Goal: Navigation & Orientation: Find specific page/section

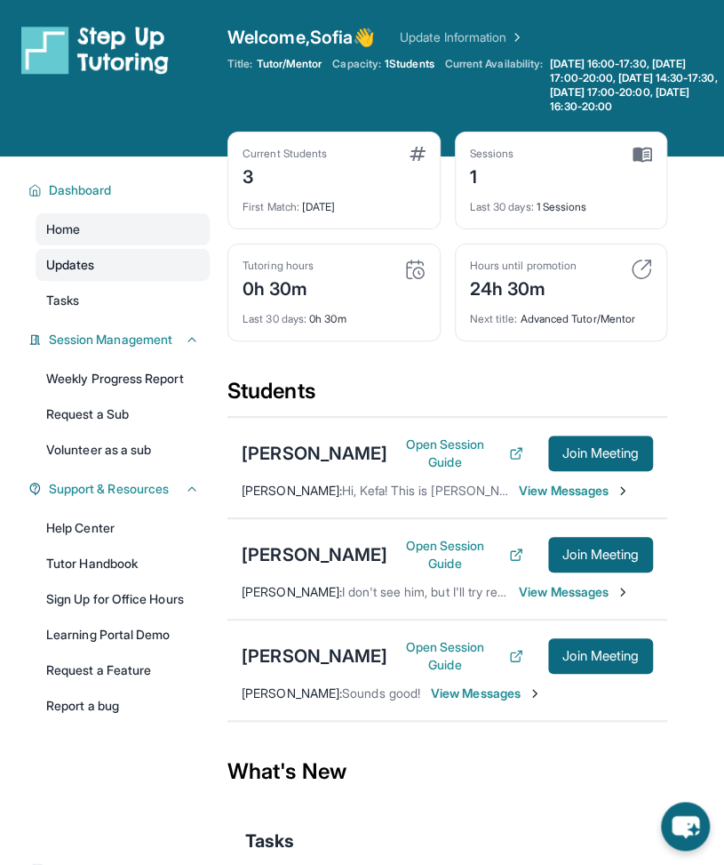
click at [195, 273] on link "Updates" at bounding box center [123, 265] width 174 height 32
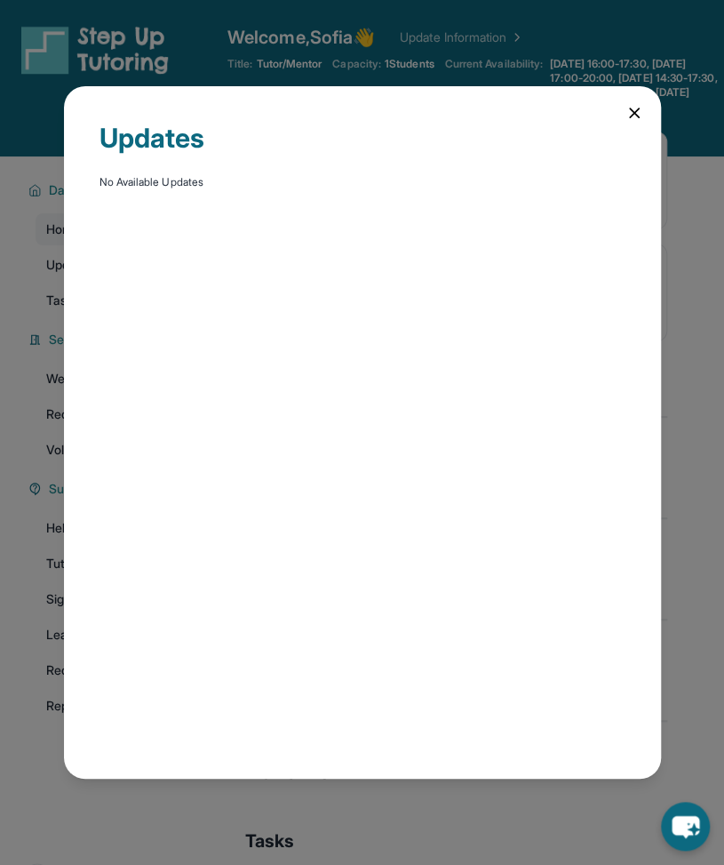
click at [634, 113] on icon at bounding box center [634, 112] width 9 height 9
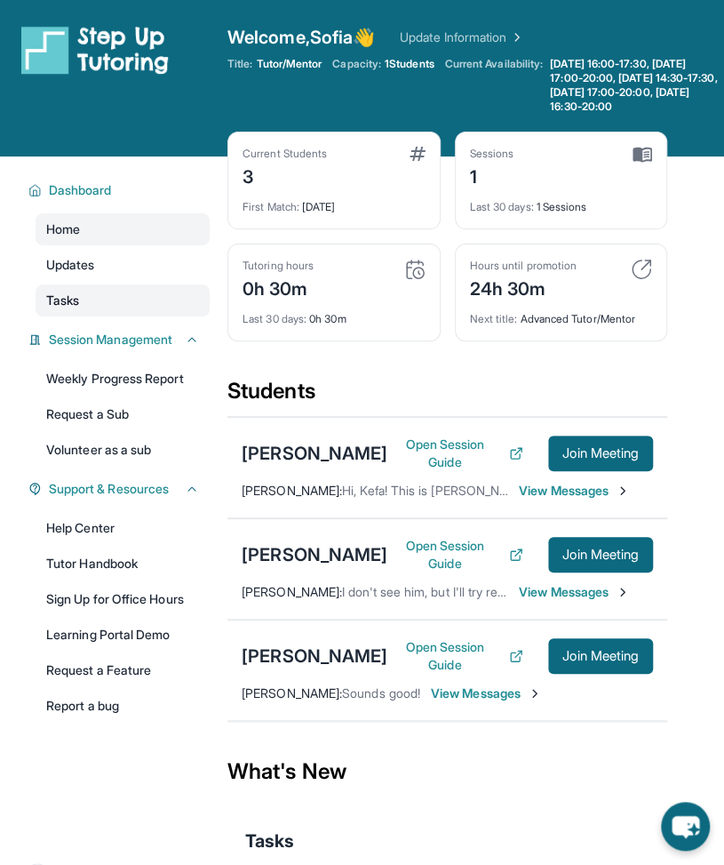
click at [101, 307] on link "Tasks" at bounding box center [123, 300] width 174 height 32
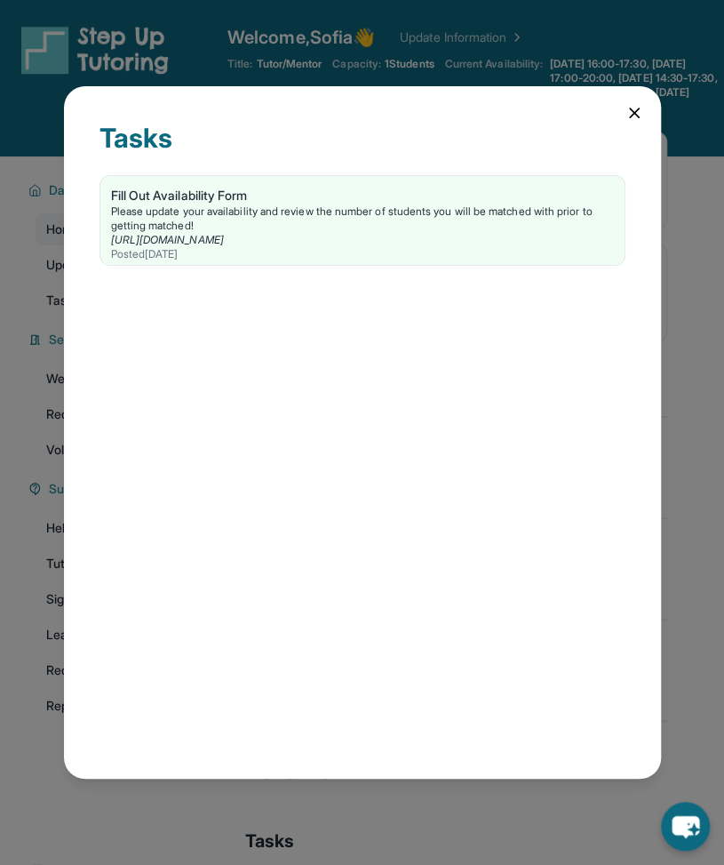
click at [622, 104] on div "Tasks Fill Out Availability Form Please update your availability and review the…" at bounding box center [362, 431] width 597 height 691
click at [633, 108] on icon at bounding box center [635, 113] width 18 height 18
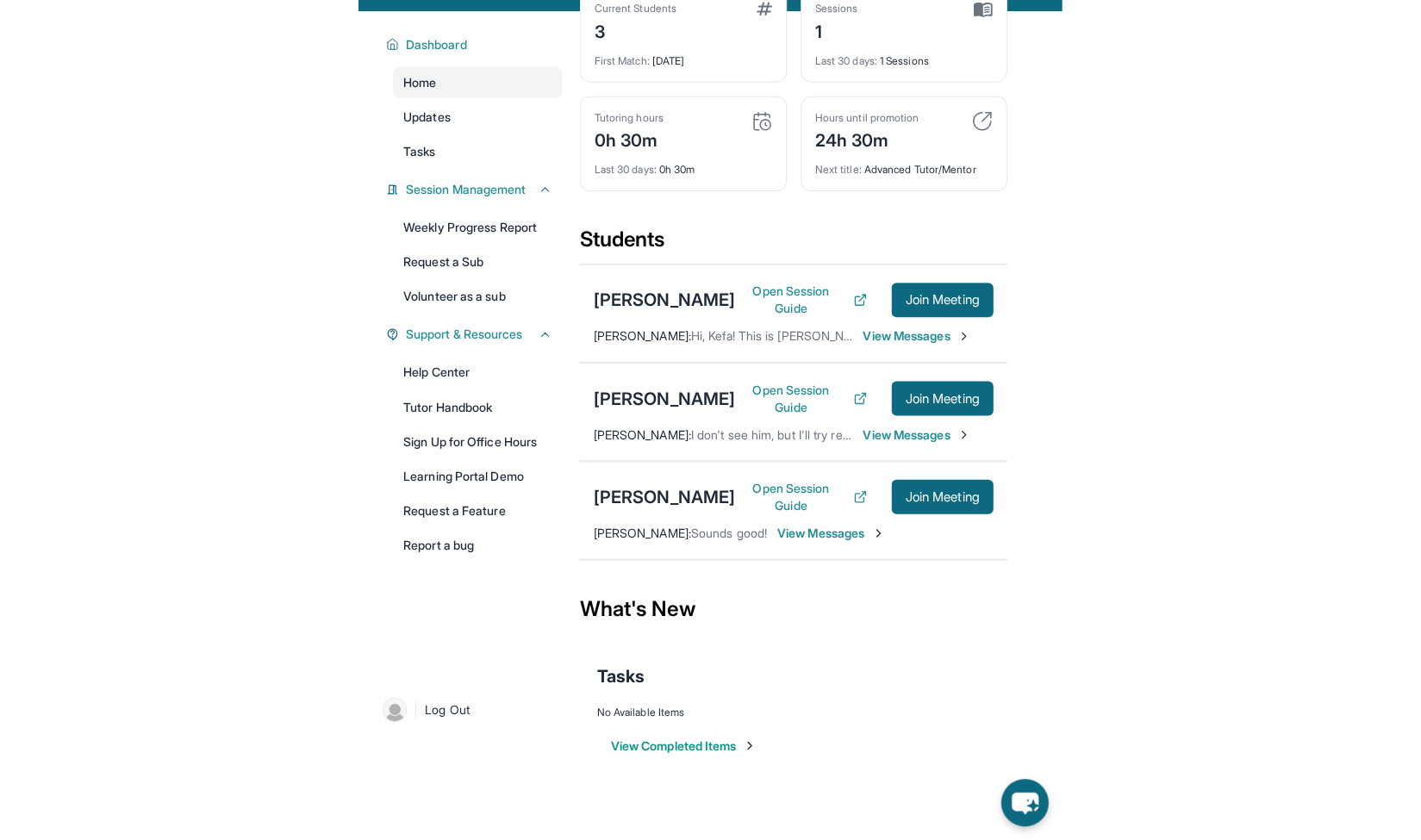
scroll to position [124, 0]
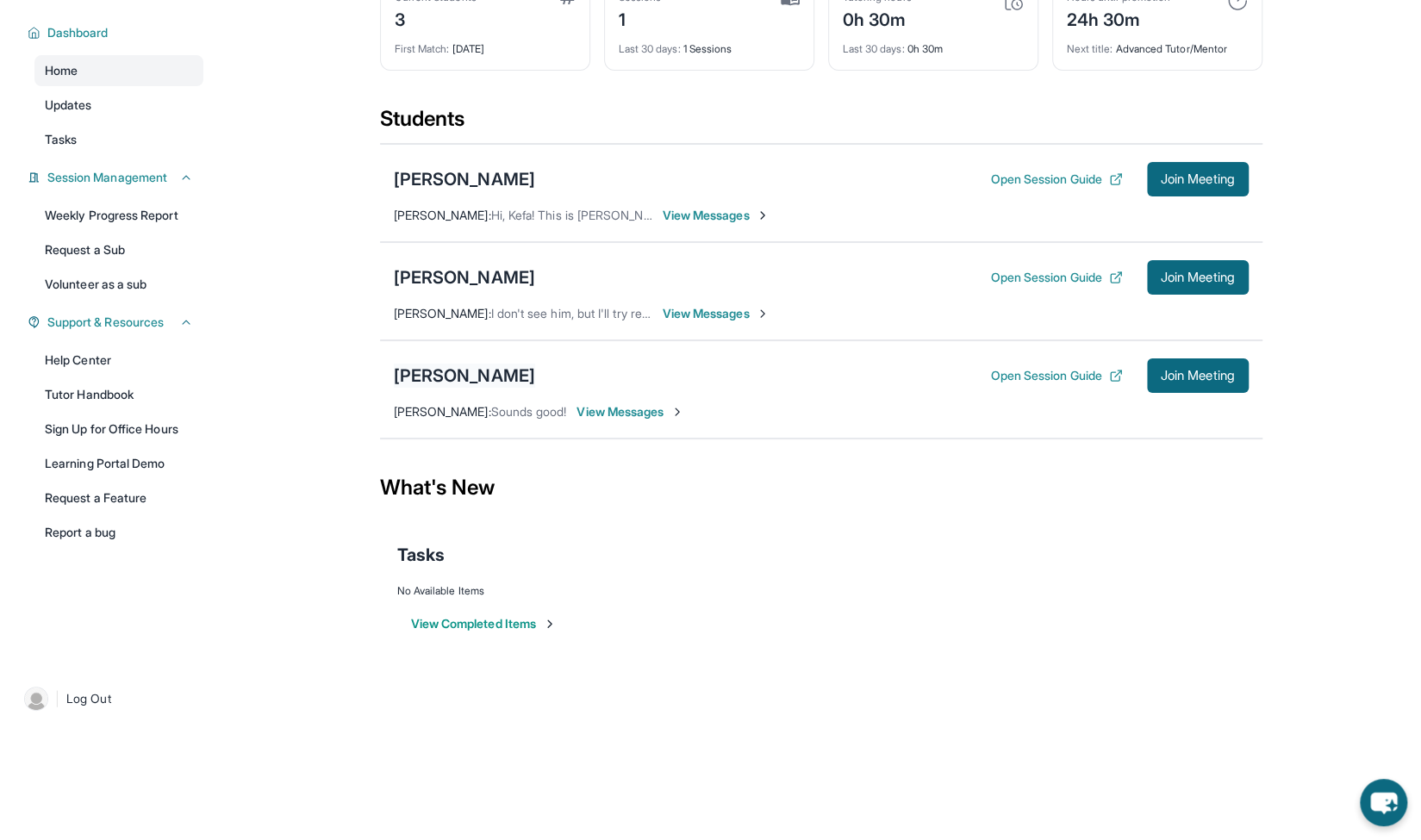
click at [490, 372] on div "[PERSON_NAME]" at bounding box center [465, 375] width 142 height 24
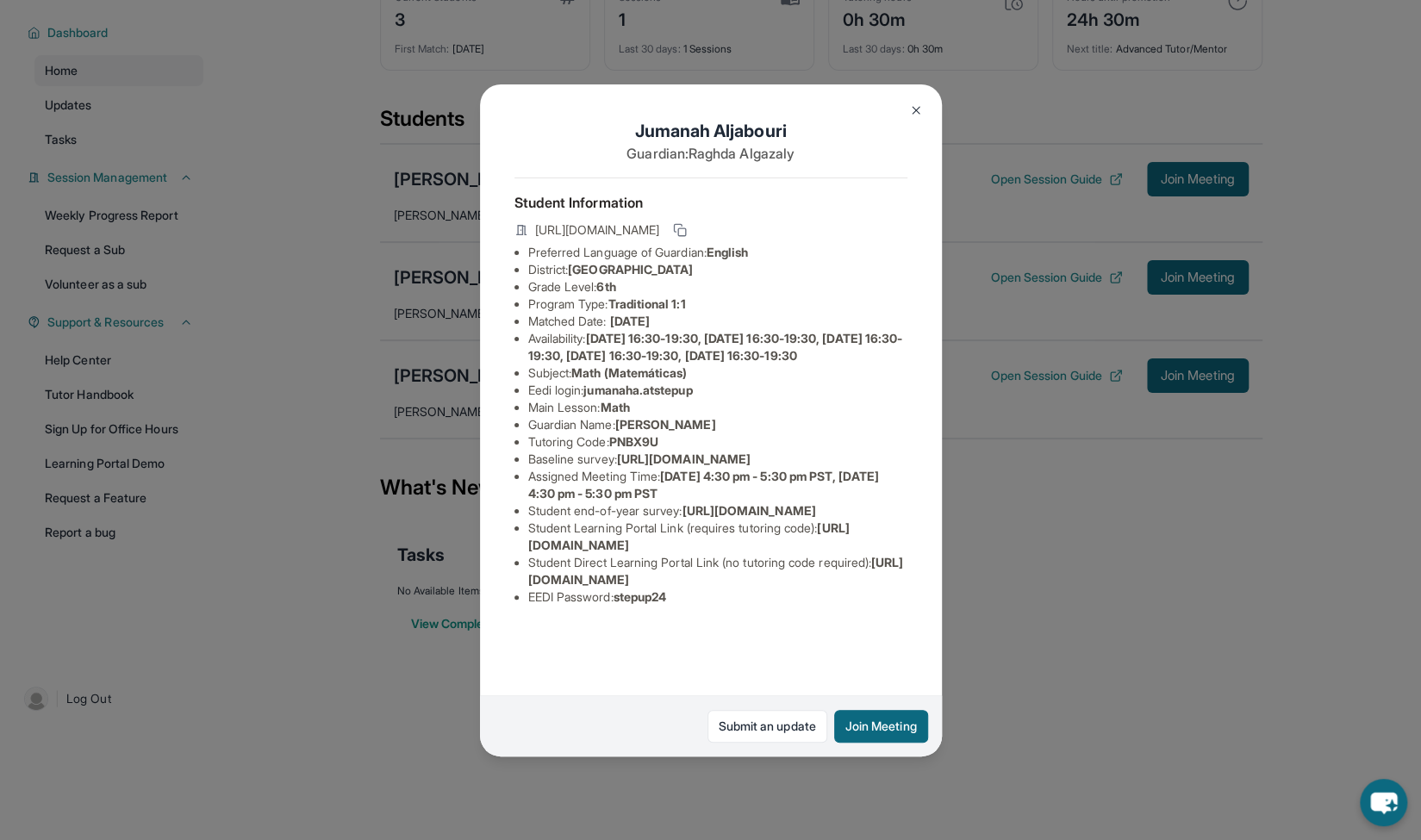
scroll to position [96, 0]
click at [715, 532] on div "[PERSON_NAME] Guardian: [PERSON_NAME] Student Information [URL][DOMAIN_NAME] Pr…" at bounding box center [710, 420] width 1421 height 840
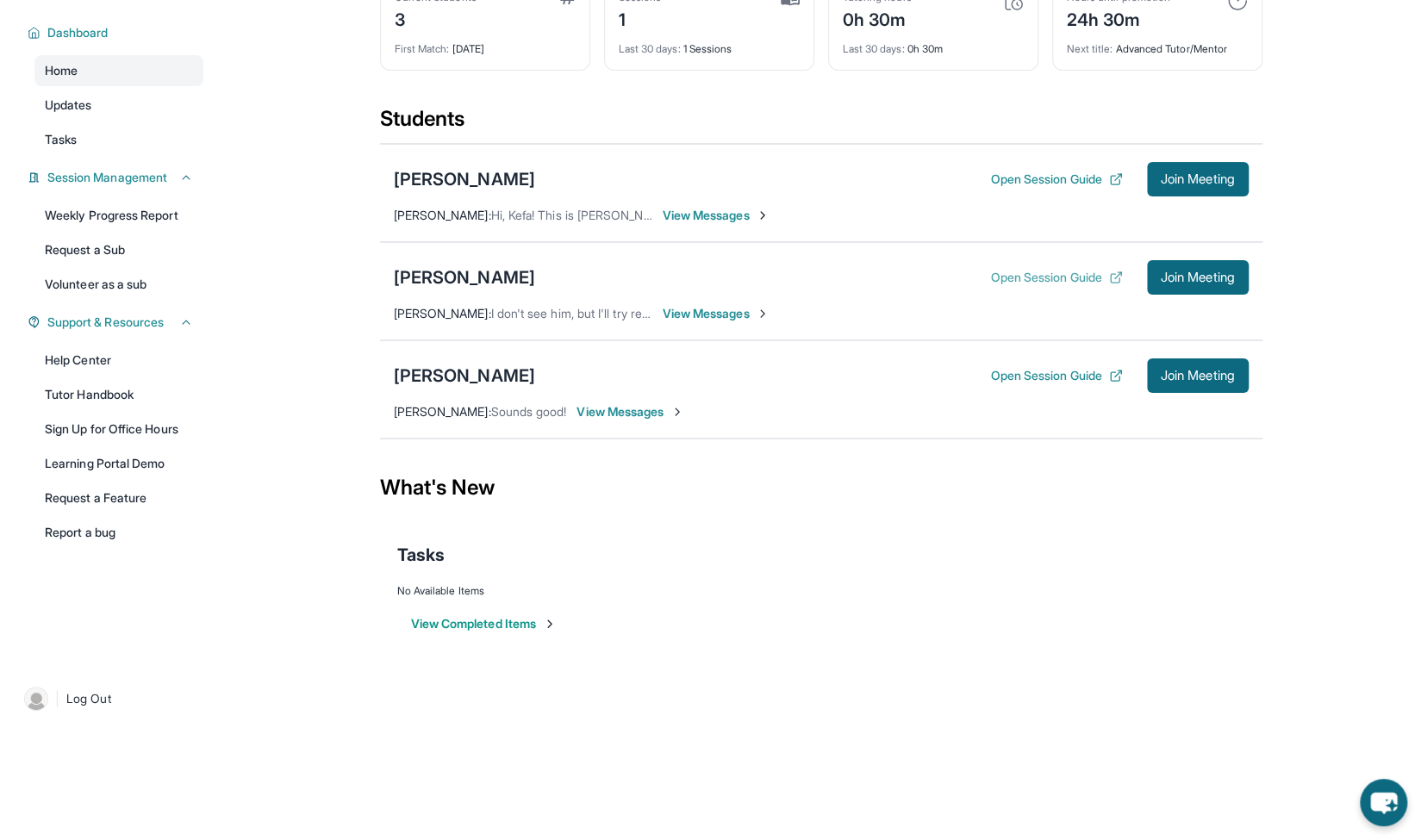
click at [715, 270] on button "Open Session Guide" at bounding box center [1056, 277] width 132 height 17
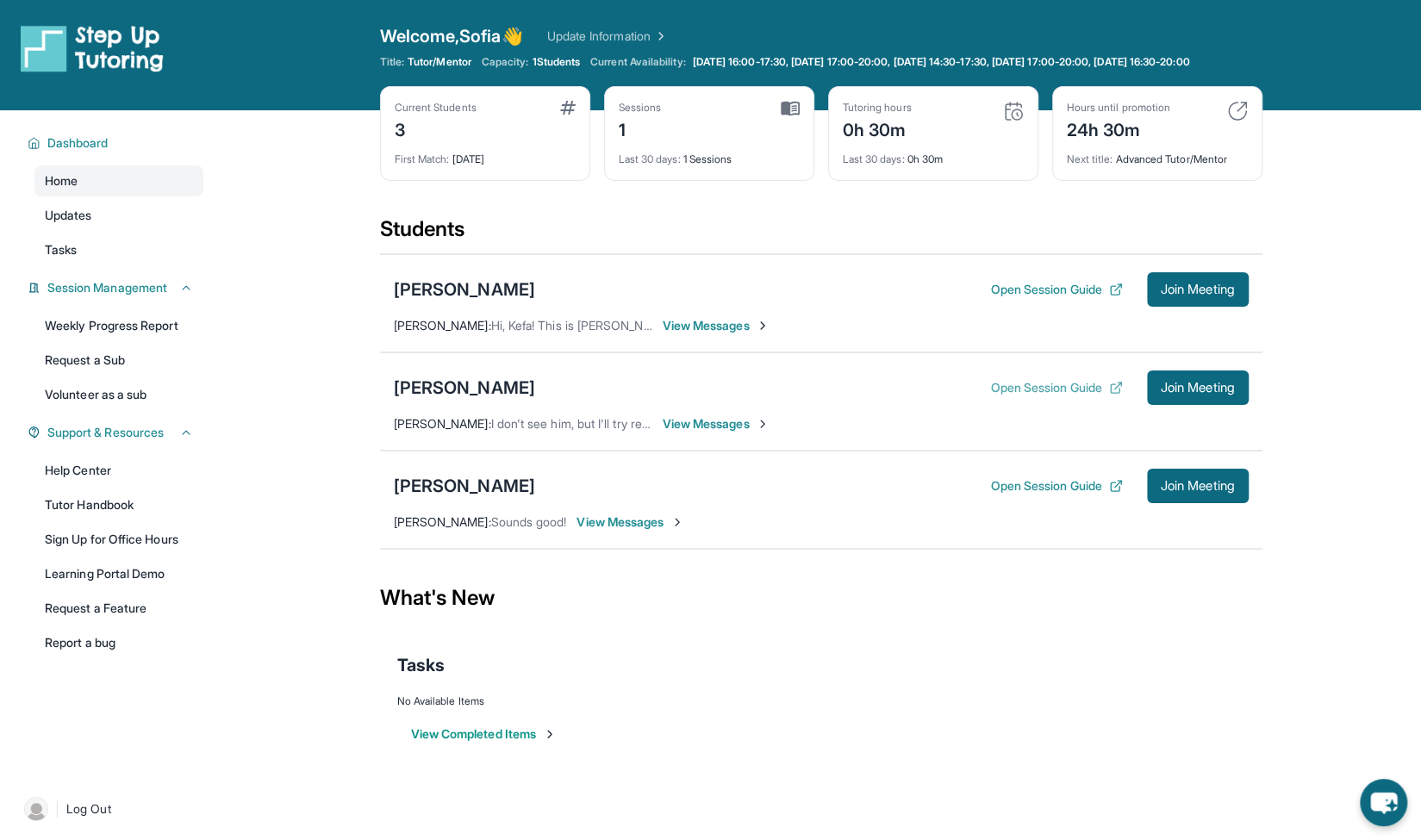
click at [715, 397] on button "Open Session Guide" at bounding box center [1056, 388] width 132 height 17
click at [506, 302] on div "[PERSON_NAME]" at bounding box center [465, 289] width 142 height 24
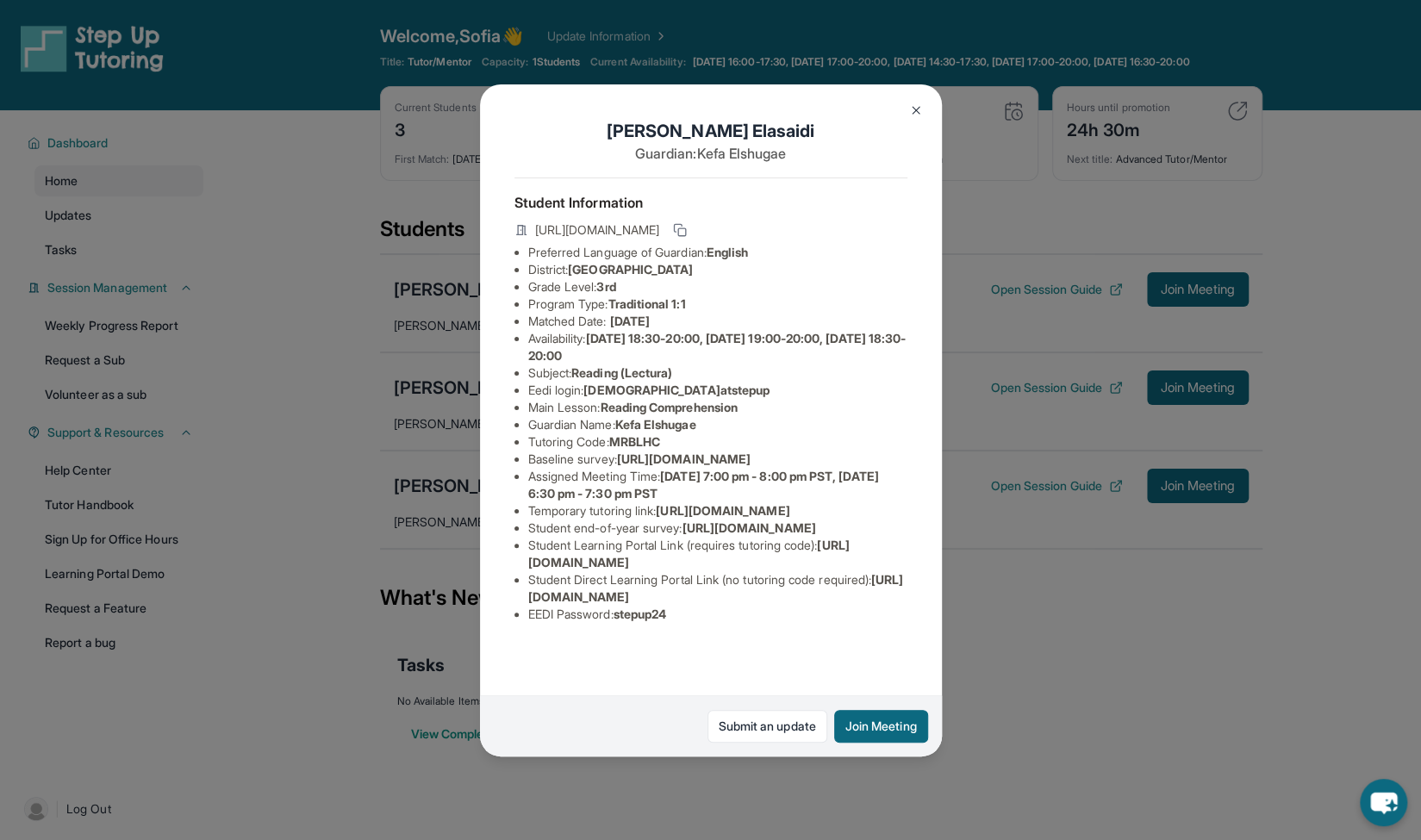
click at [715, 598] on div "[PERSON_NAME] Guardian: [PERSON_NAME] Student Information [URL][DOMAIN_NAME] Pr…" at bounding box center [710, 420] width 1421 height 840
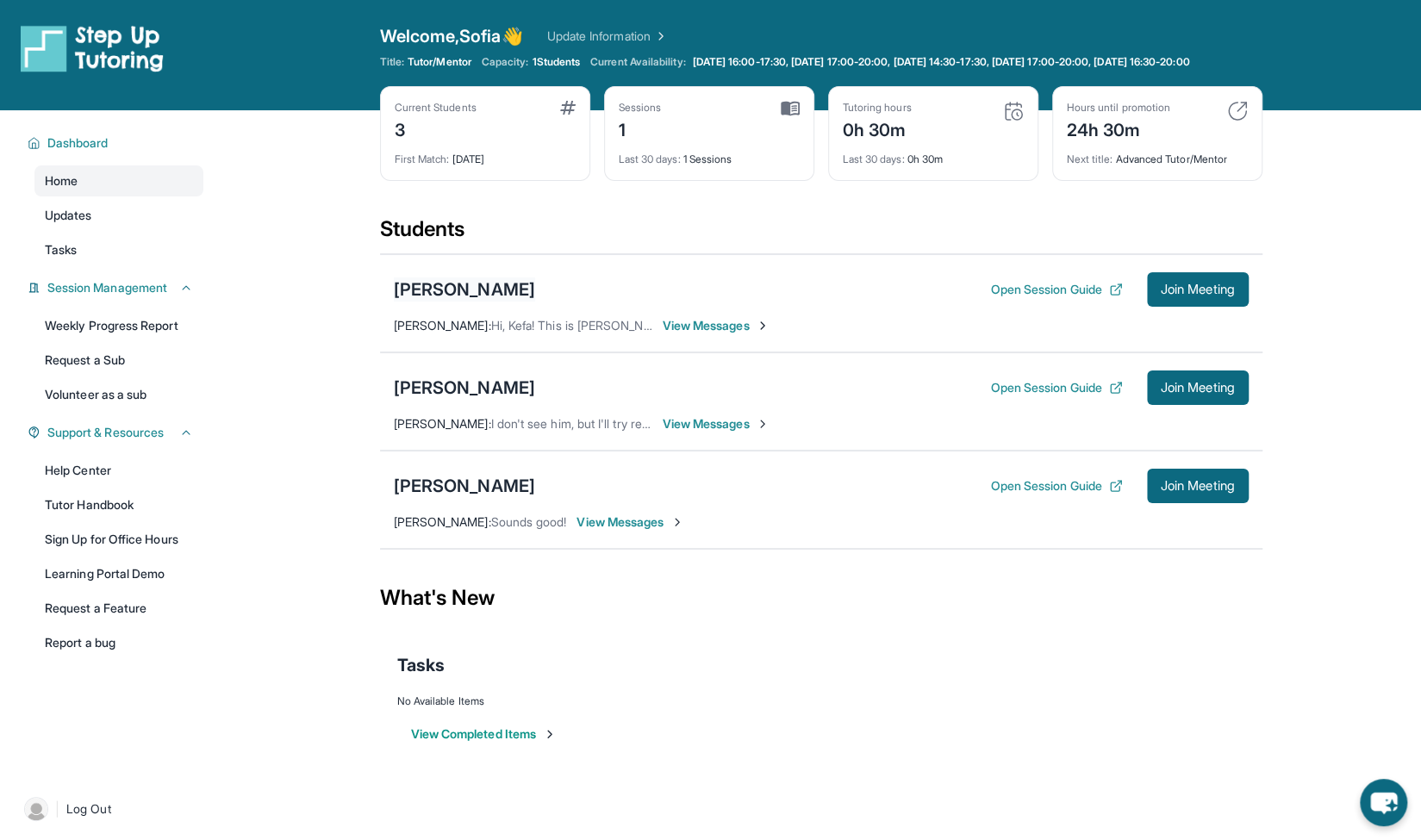
click at [493, 290] on div "[PERSON_NAME]" at bounding box center [465, 289] width 142 height 24
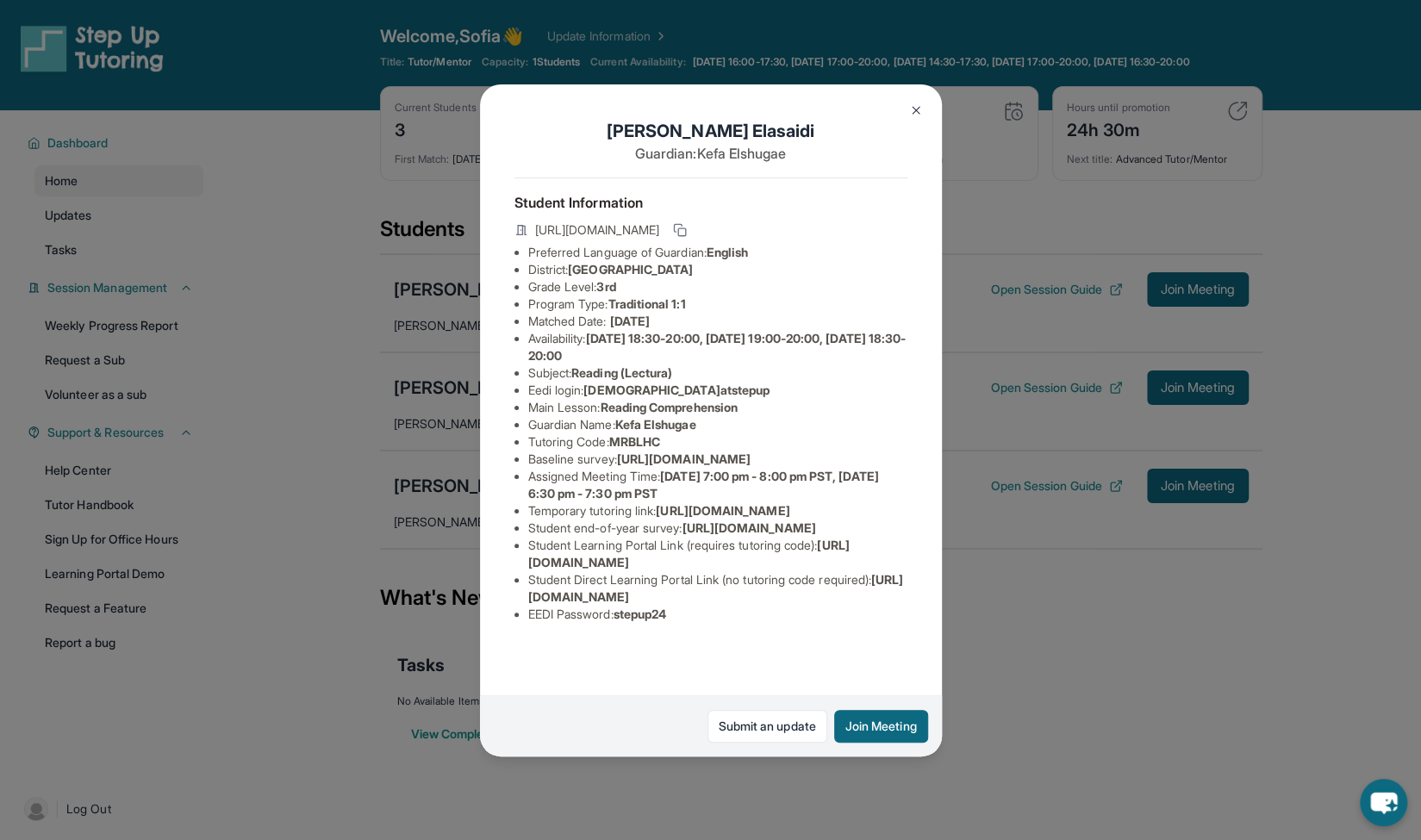
click at [408, 400] on div "[PERSON_NAME] Guardian: [PERSON_NAME] Student Information [URL][DOMAIN_NAME] Pr…" at bounding box center [710, 420] width 1421 height 840
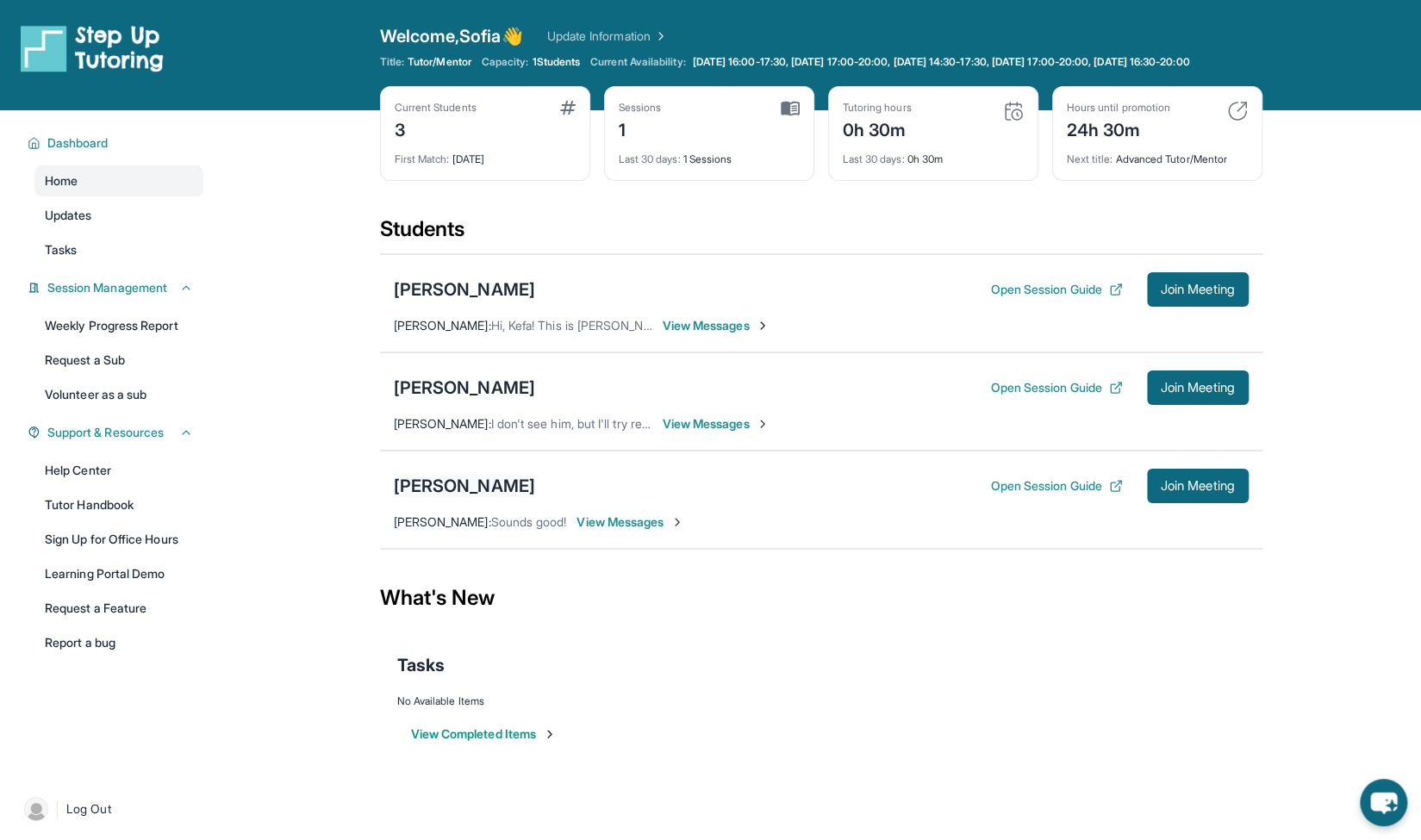
click at [457, 499] on div "[PERSON_NAME]" at bounding box center [465, 486] width 142 height 24
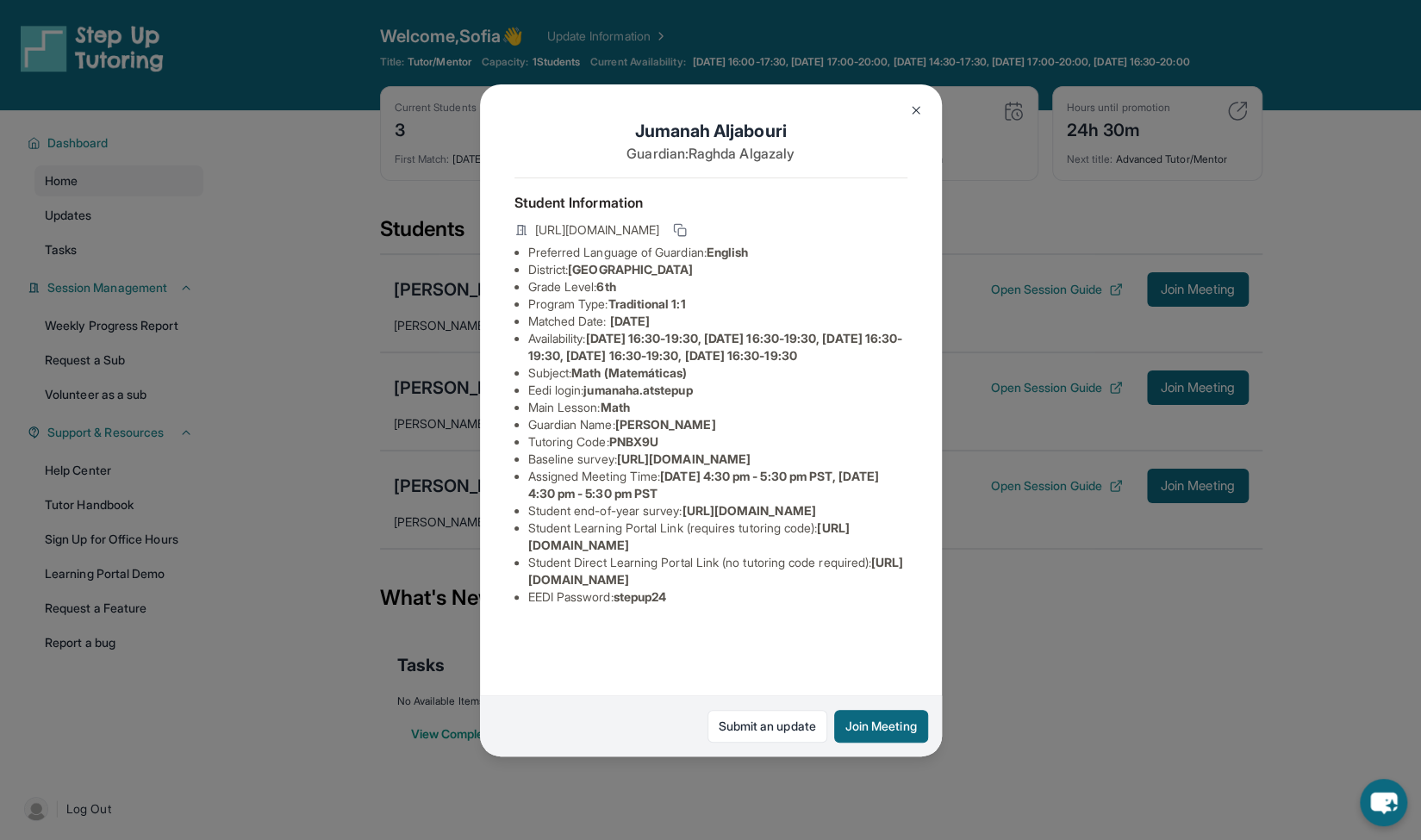
click at [421, 502] on div "[PERSON_NAME] Guardian: [PERSON_NAME] Student Information [URL][DOMAIN_NAME] Pr…" at bounding box center [710, 420] width 1421 height 840
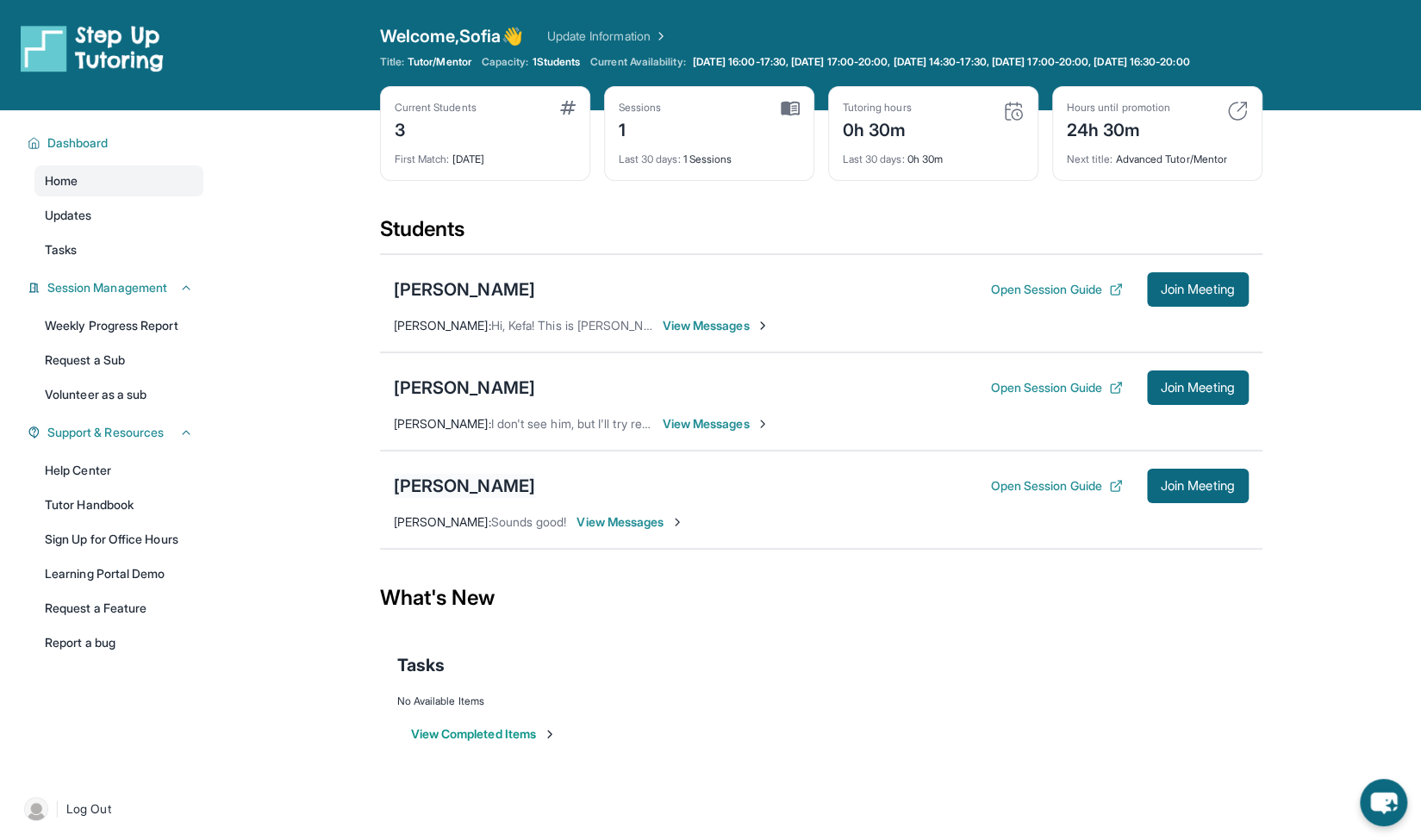
click at [445, 494] on div "[PERSON_NAME]" at bounding box center [465, 486] width 142 height 24
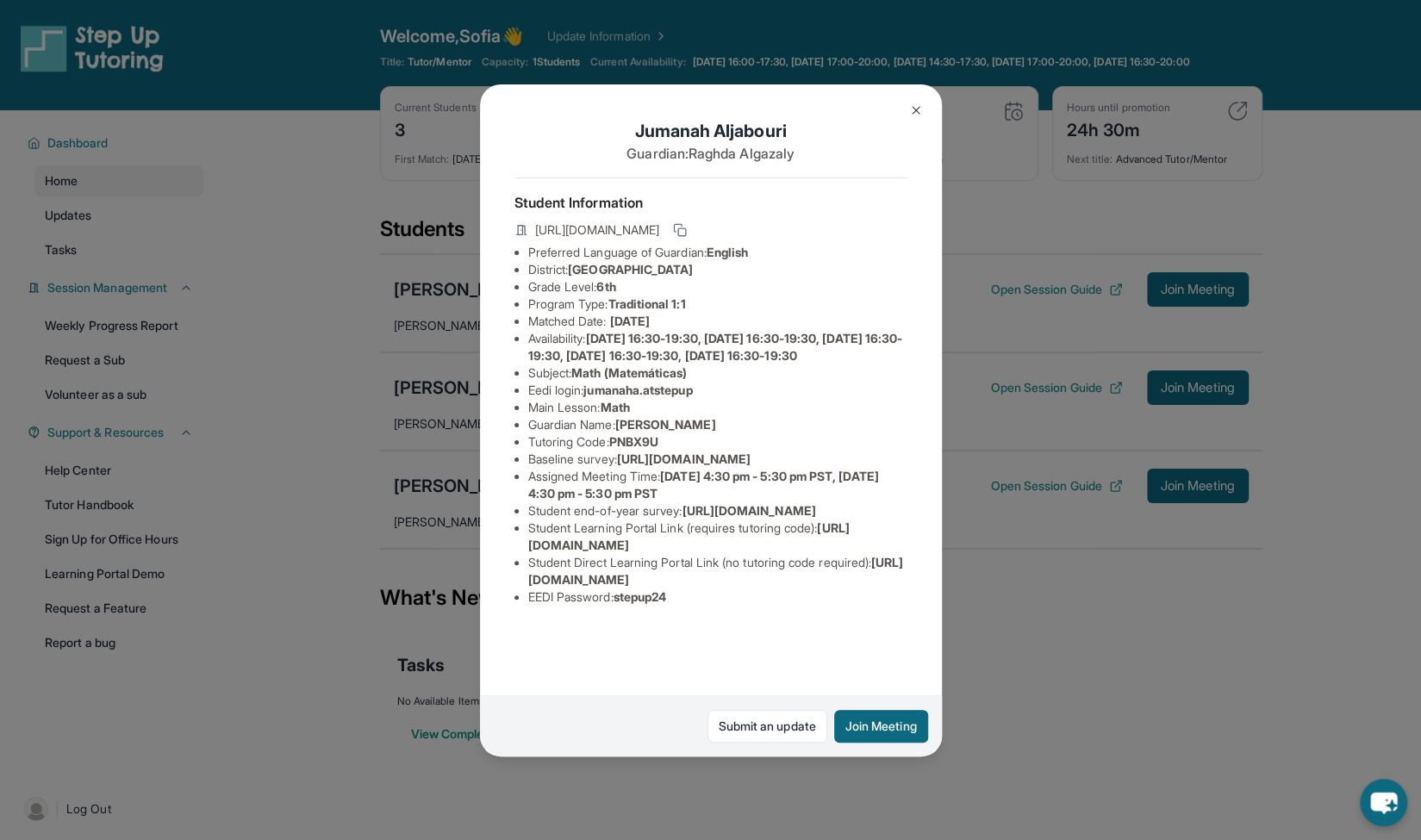
click at [715, 527] on div "[PERSON_NAME] Guardian: [PERSON_NAME] Student Information [URL][DOMAIN_NAME] Pr…" at bounding box center [710, 420] width 1421 height 840
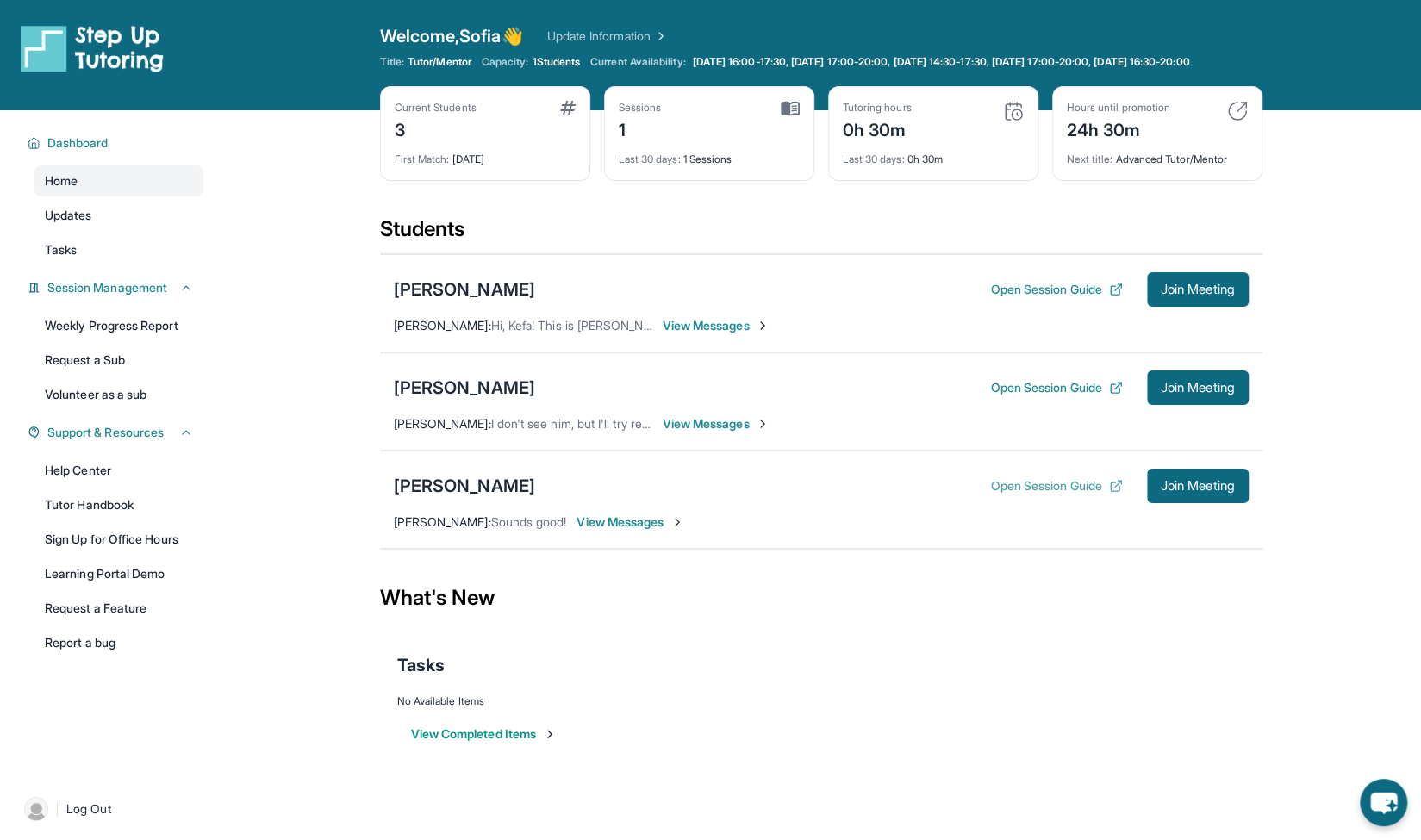
click at [715, 495] on button "Open Session Guide" at bounding box center [1056, 486] width 132 height 17
click at [474, 302] on div "[PERSON_NAME]" at bounding box center [465, 289] width 142 height 24
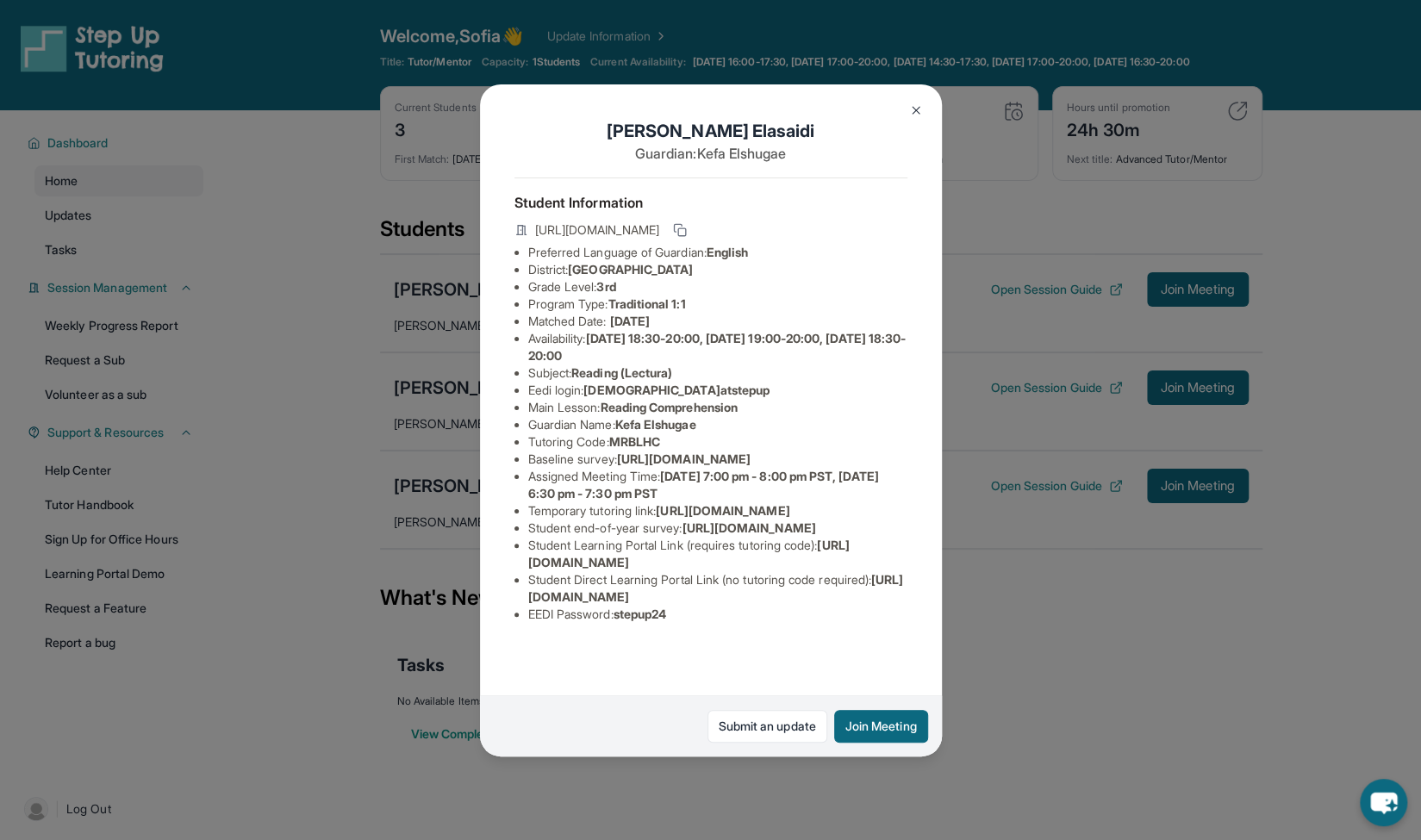
click at [715, 113] on button at bounding box center [917, 111] width 35 height 35
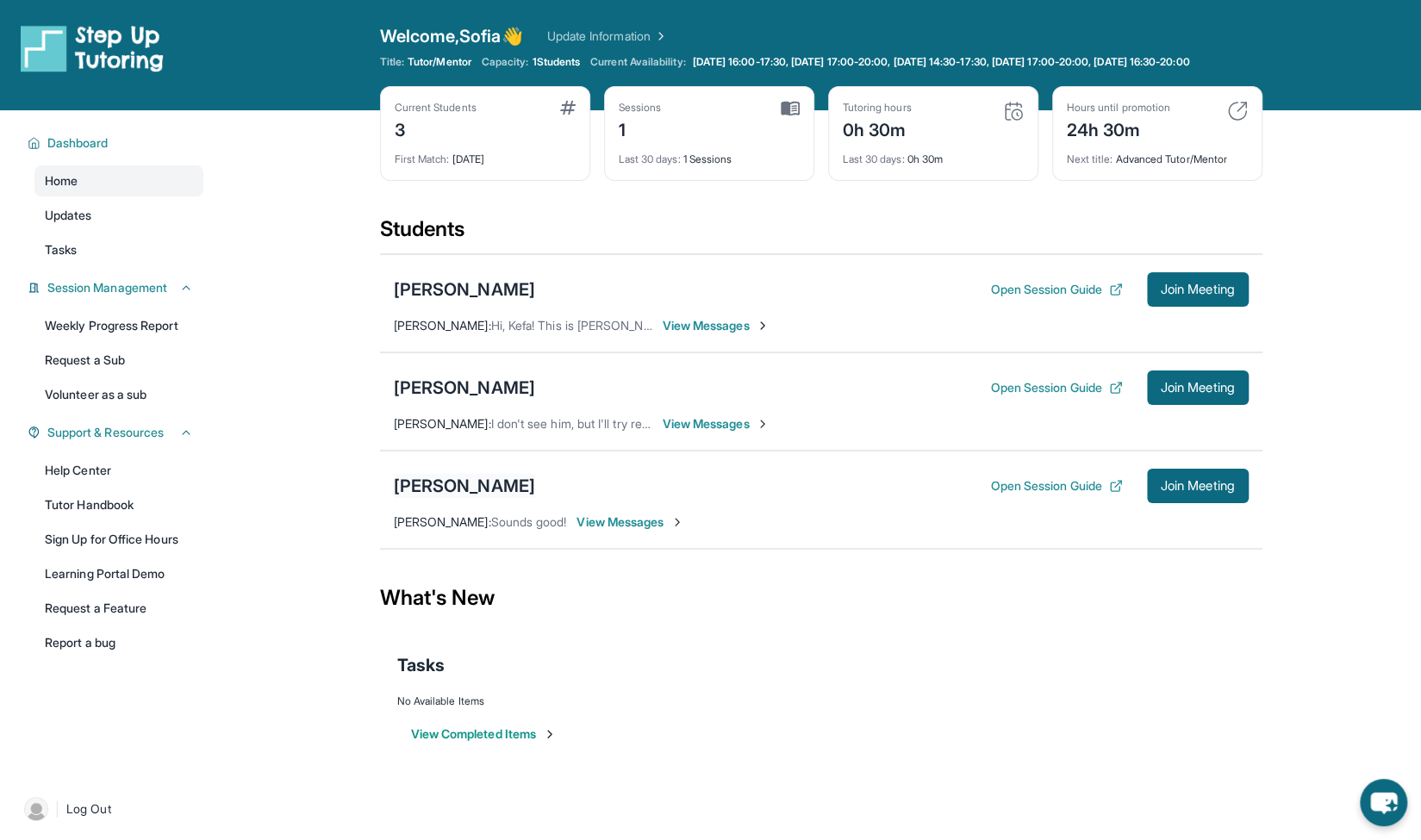
click at [521, 499] on div "[PERSON_NAME]" at bounding box center [465, 486] width 142 height 24
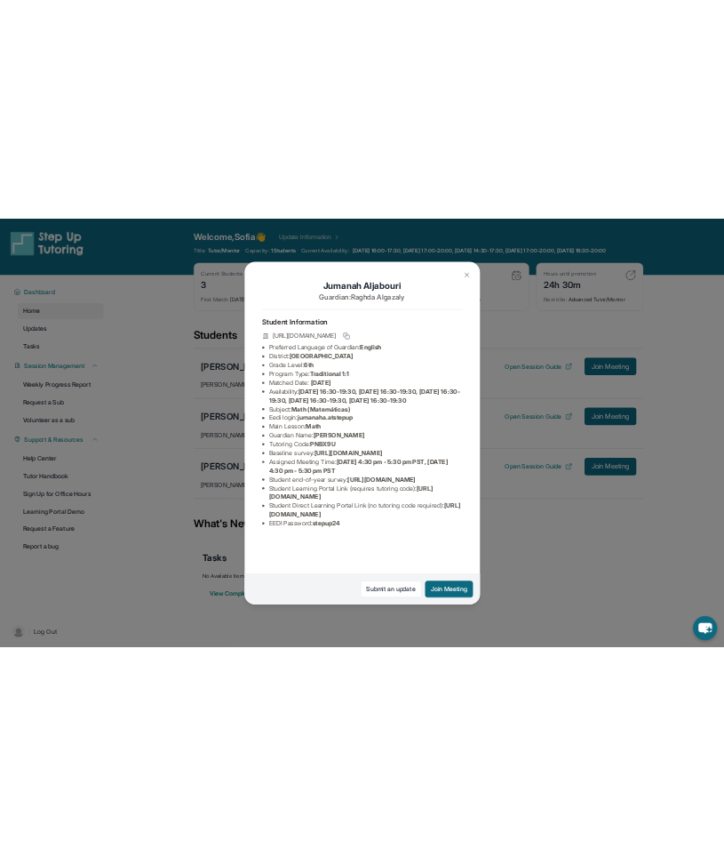
scroll to position [99, 0]
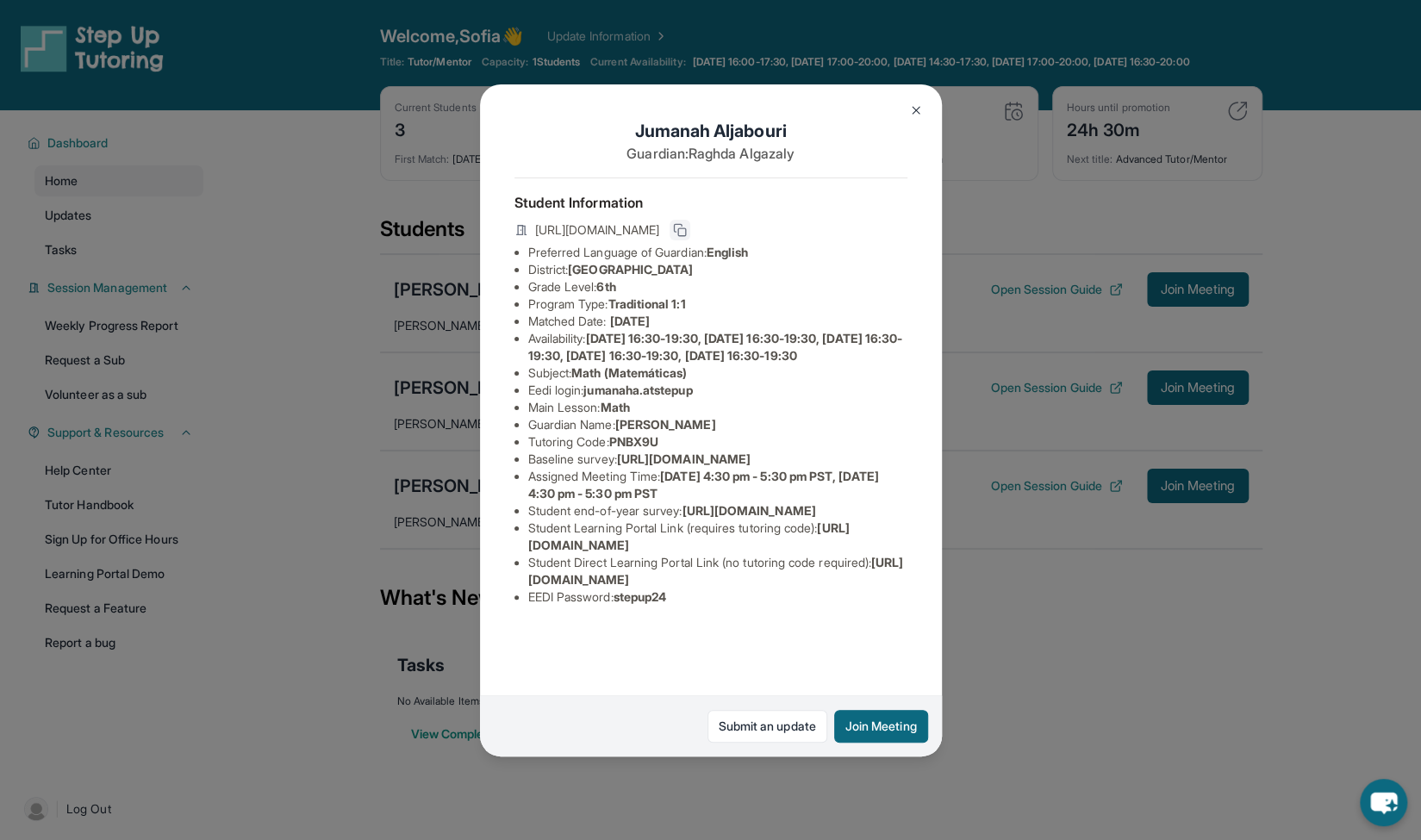
click at [687, 223] on icon at bounding box center [680, 230] width 14 height 14
click at [715, 106] on button at bounding box center [917, 111] width 35 height 35
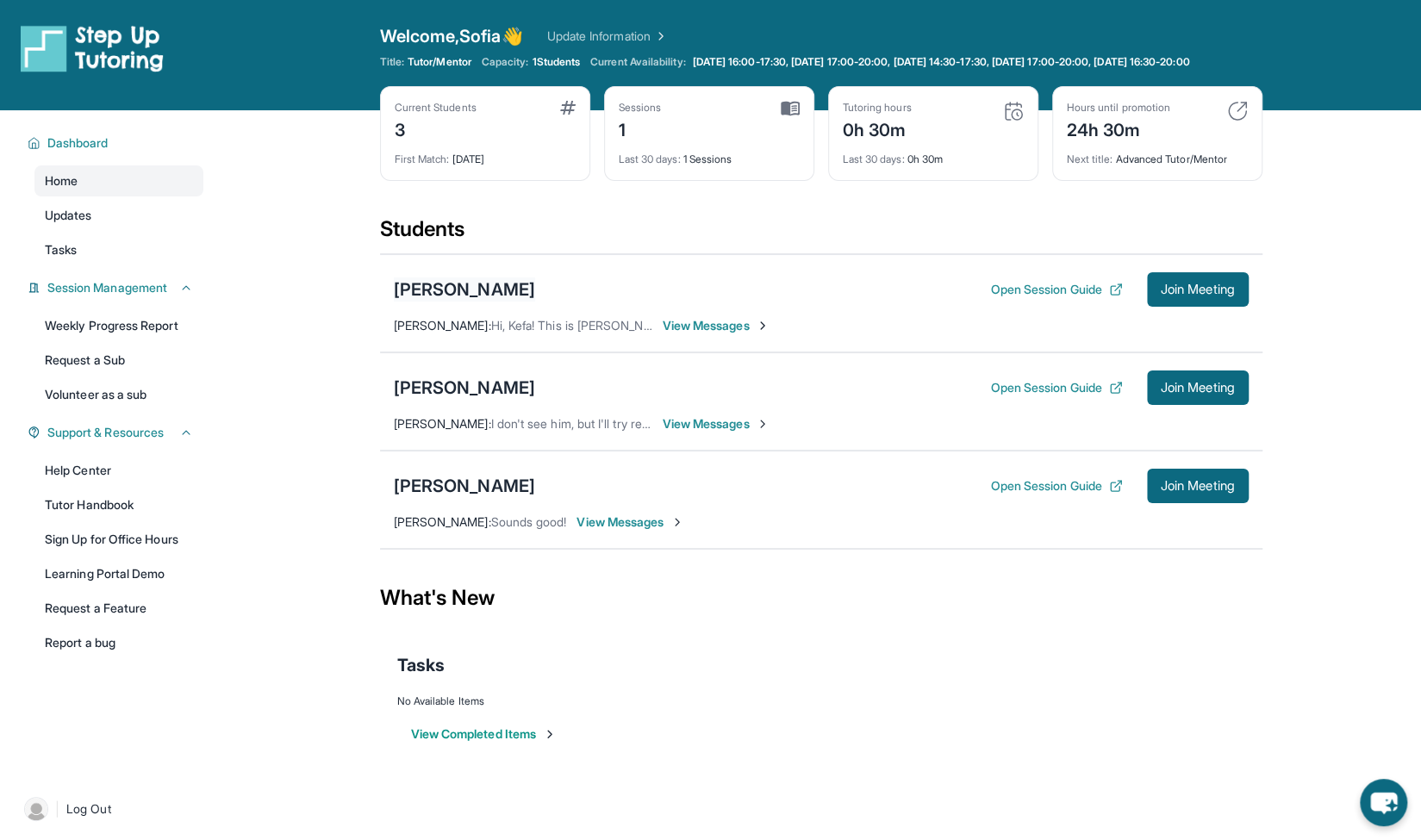
click at [535, 293] on div "[PERSON_NAME]" at bounding box center [465, 289] width 142 height 24
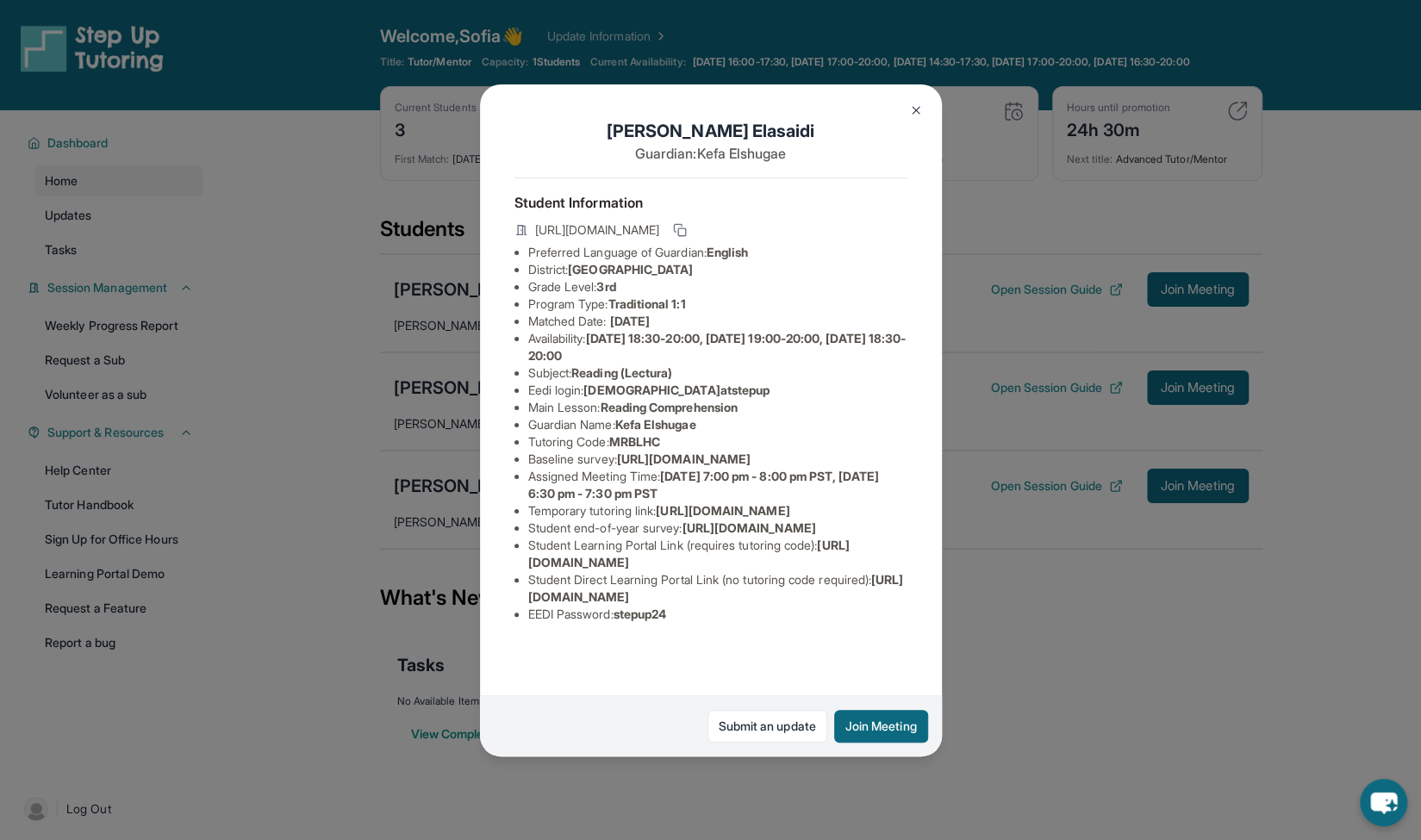
click at [715, 104] on img at bounding box center [916, 111] width 14 height 14
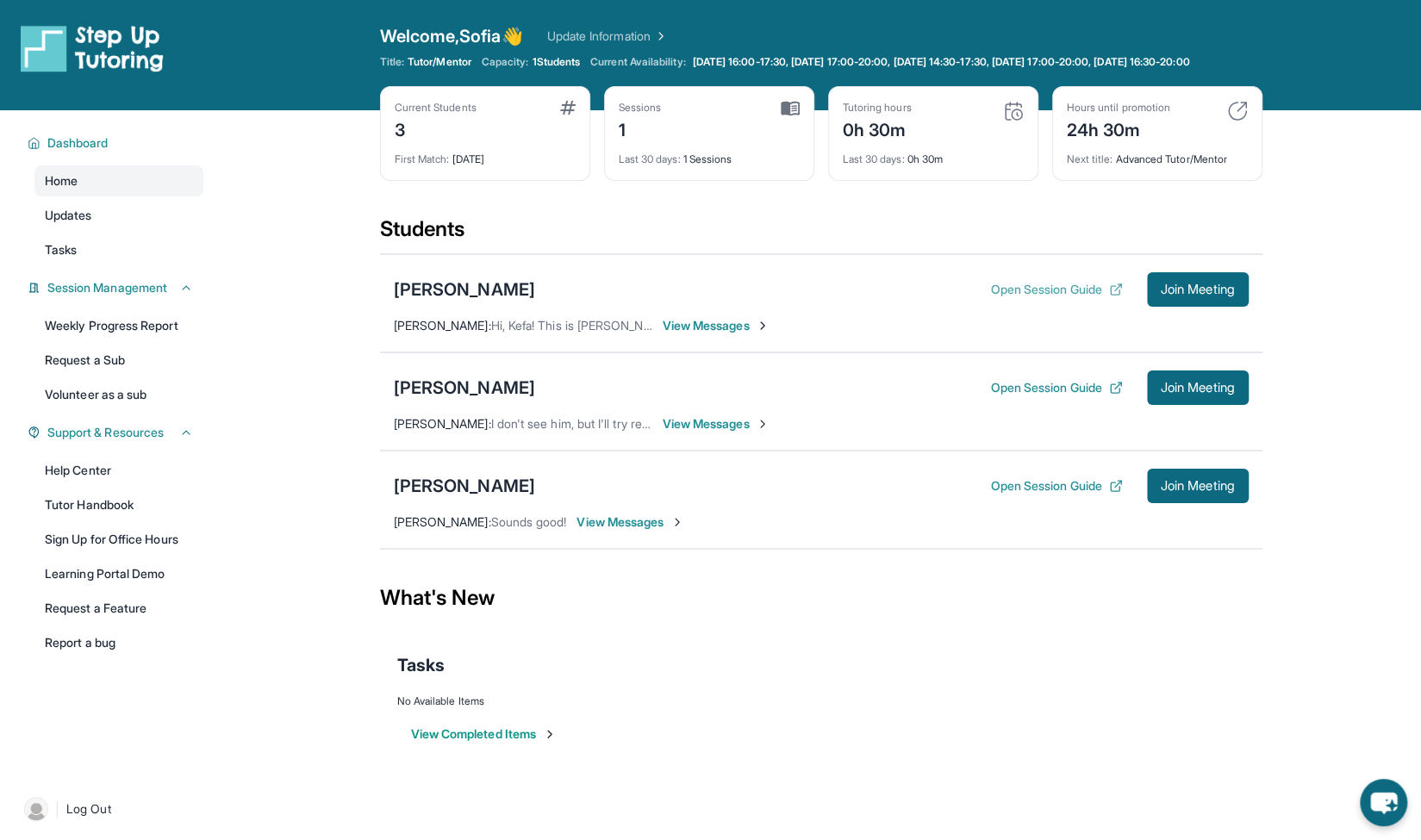
click at [715, 298] on button "Open Session Guide" at bounding box center [1056, 290] width 132 height 17
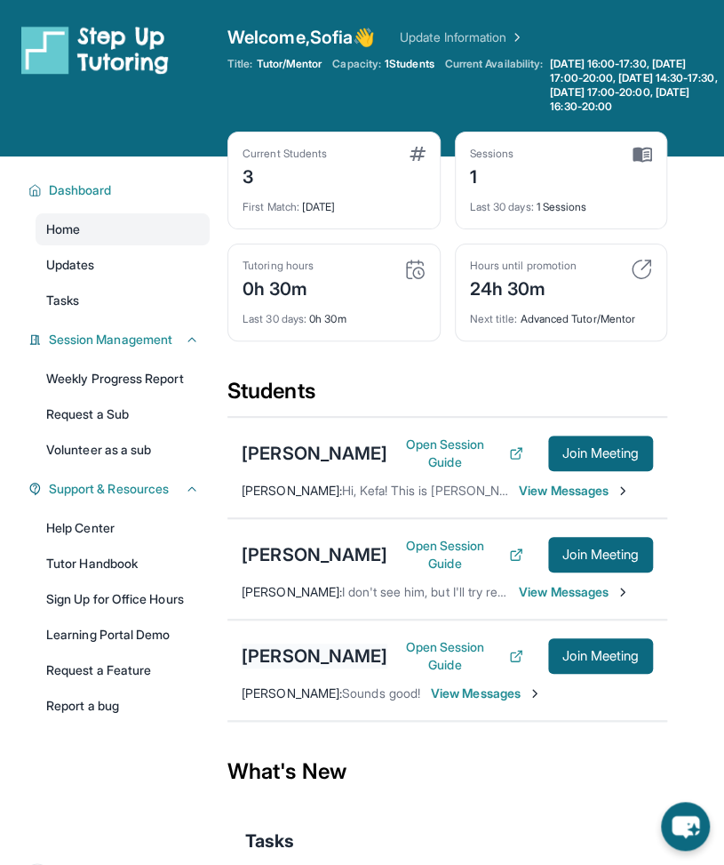
click at [301, 668] on div "[PERSON_NAME]" at bounding box center [315, 655] width 146 height 25
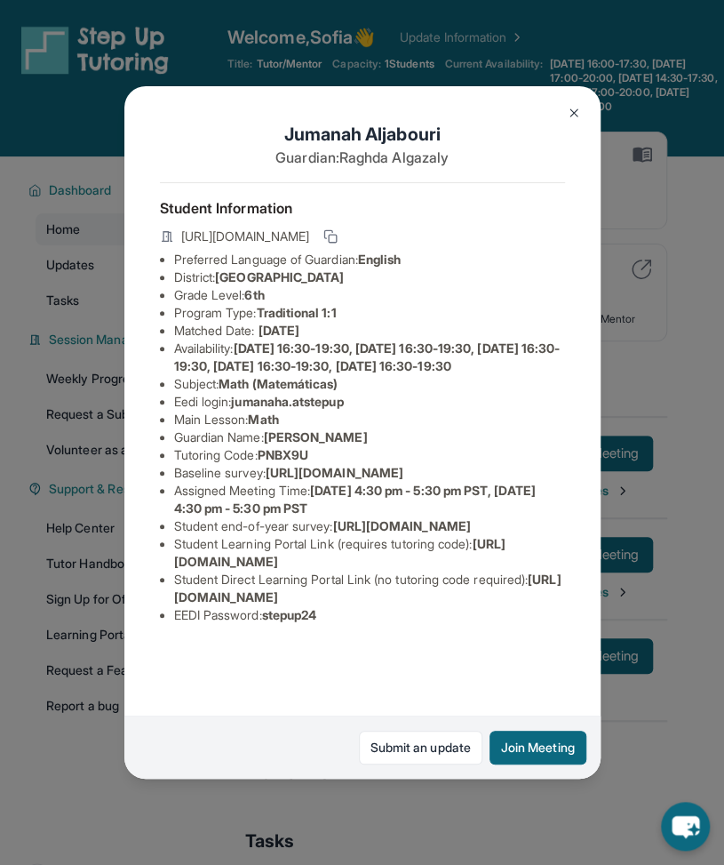
click at [656, 370] on div "[PERSON_NAME] Guardian: [PERSON_NAME] Student Information [URL][DOMAIN_NAME] Pr…" at bounding box center [362, 432] width 724 height 865
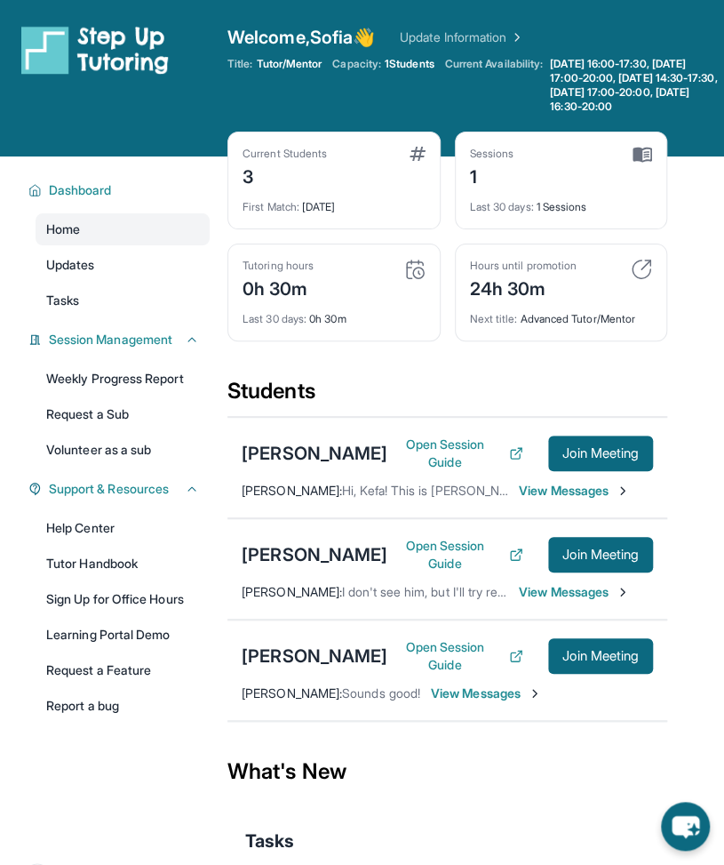
click at [483, 702] on span "View Messages" at bounding box center [486, 693] width 111 height 18
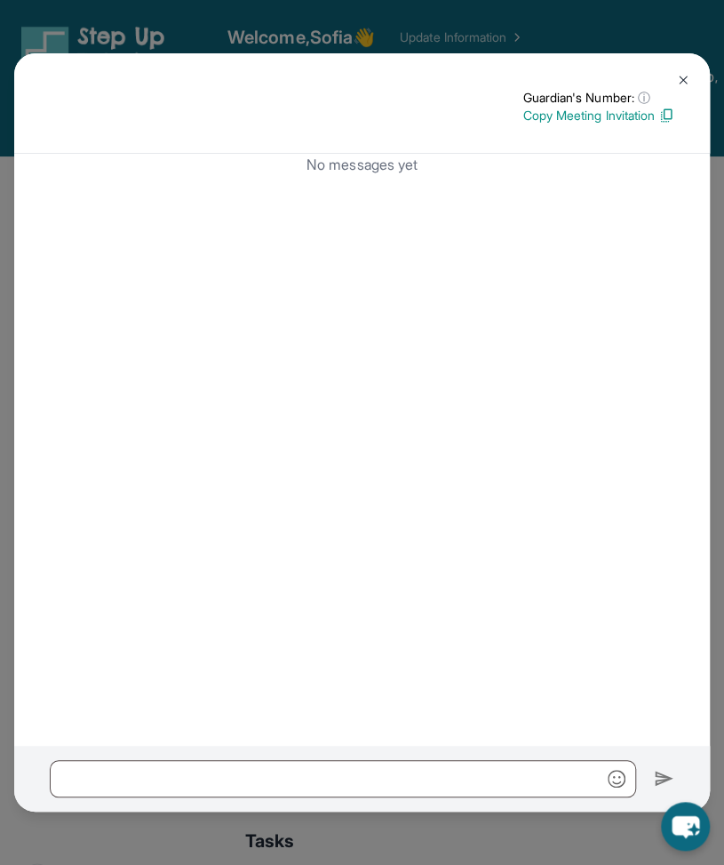
click at [688, 68] on button at bounding box center [684, 80] width 36 height 36
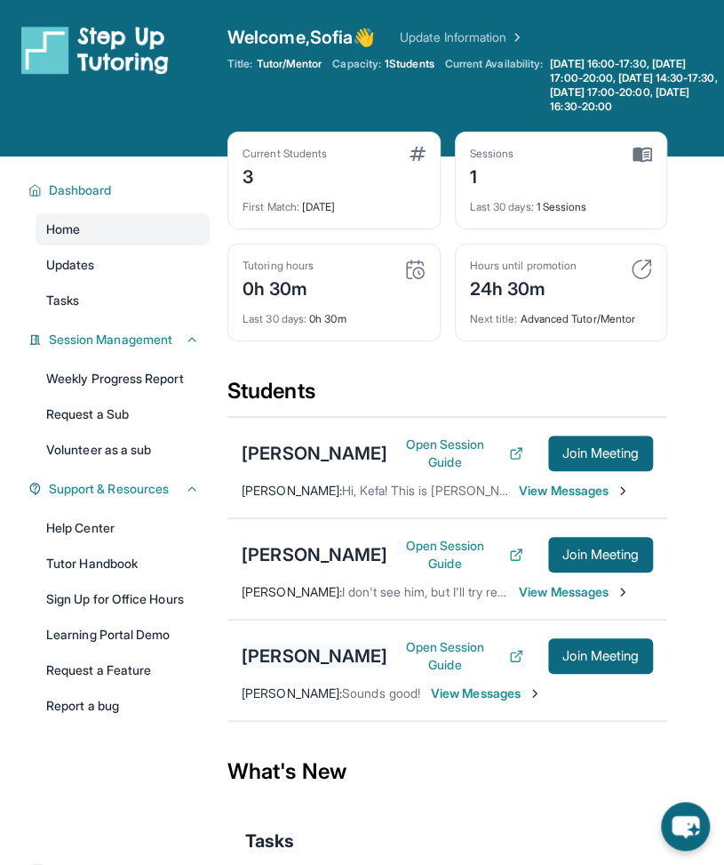
click at [297, 668] on div "[PERSON_NAME]" at bounding box center [315, 655] width 146 height 25
